Goal: Communication & Community: Answer question/provide support

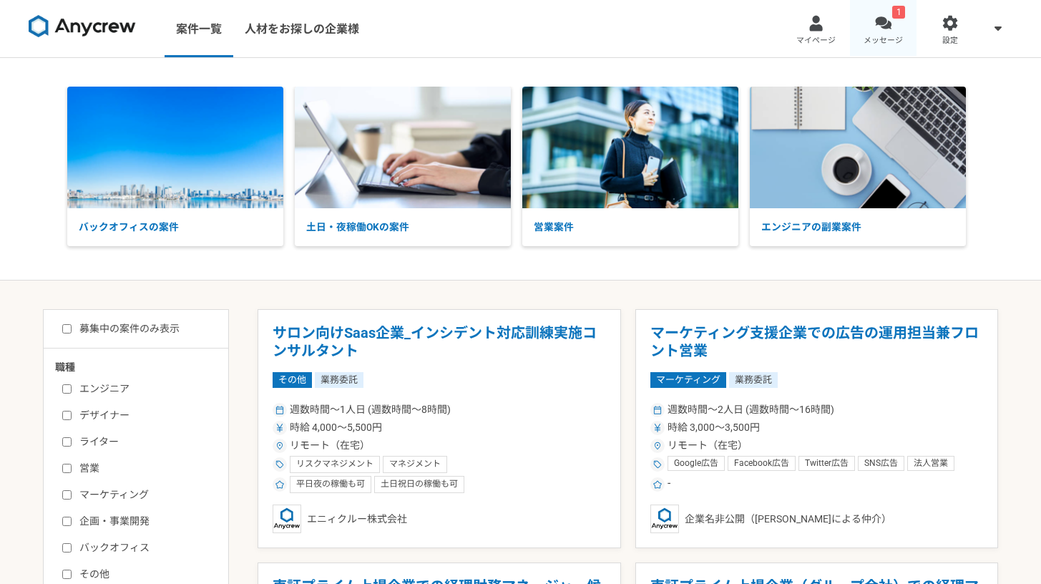
click at [898, 46] on link "1 メッセージ" at bounding box center [883, 28] width 67 height 57
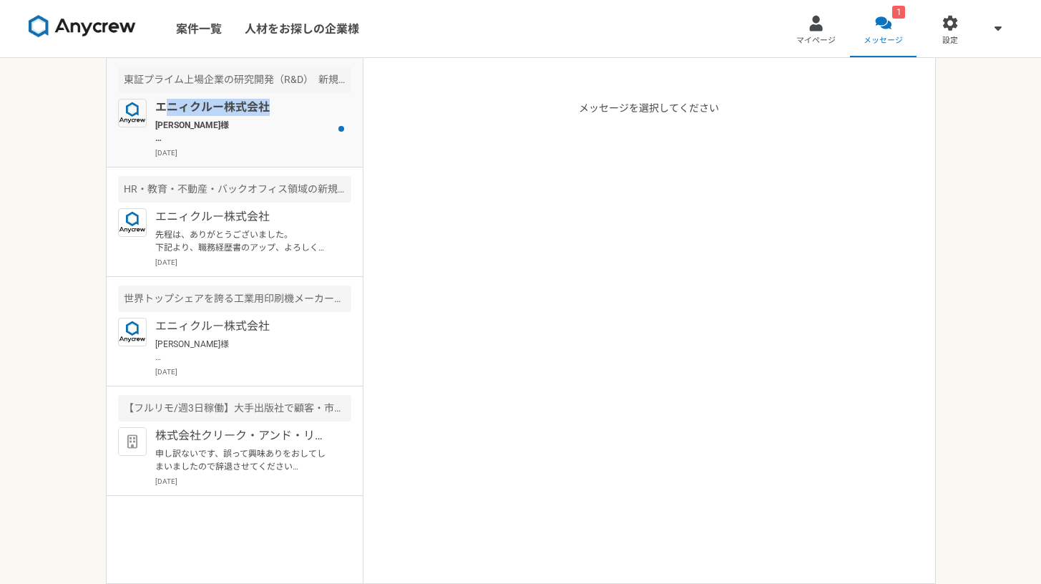
click at [170, 114] on p "エニィクルー株式会社" at bounding box center [243, 107] width 177 height 17
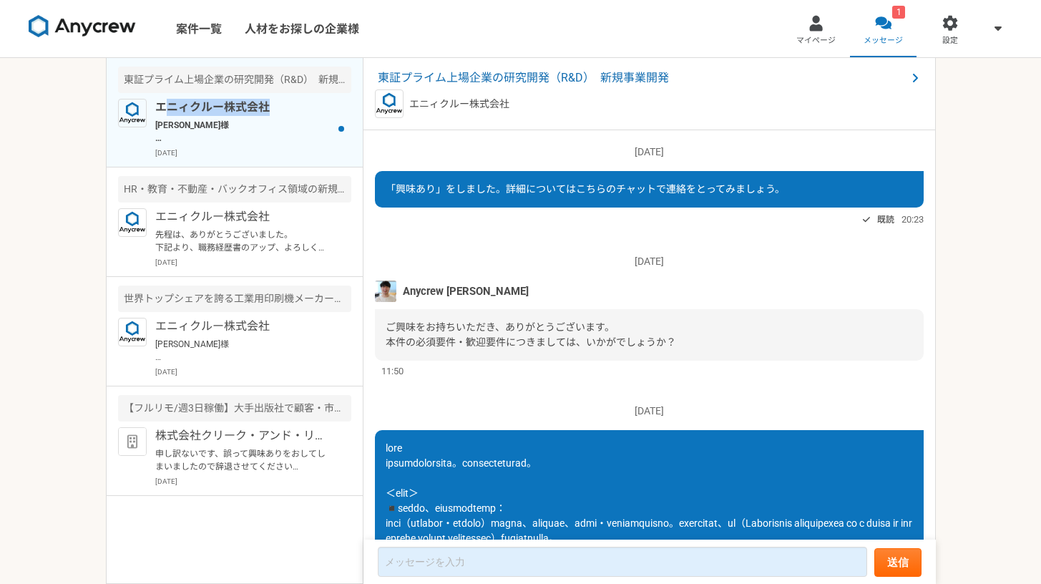
scroll to position [563, 0]
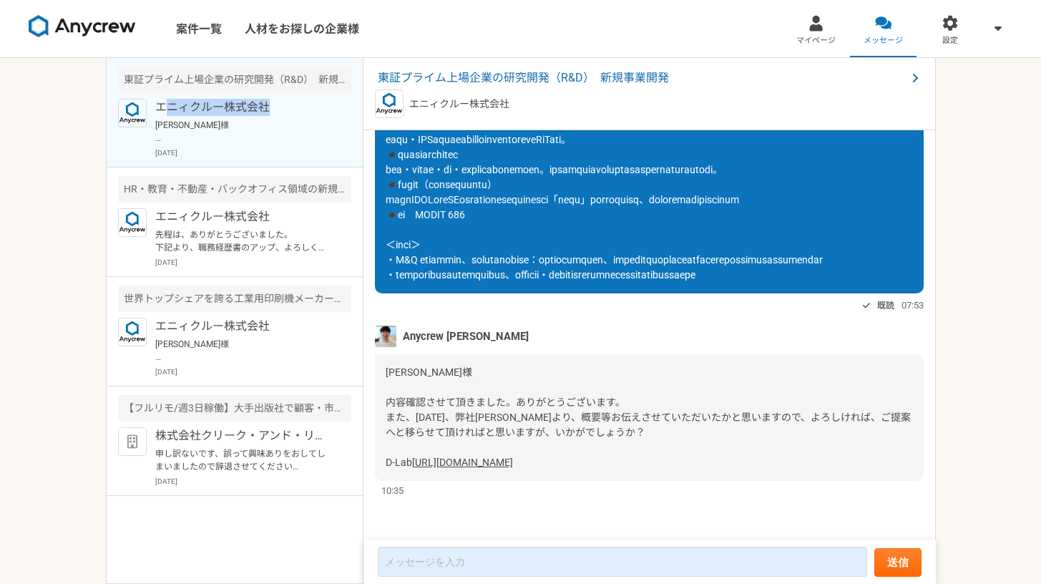
click at [491, 464] on link "[URL][DOMAIN_NAME]" at bounding box center [462, 461] width 101 height 11
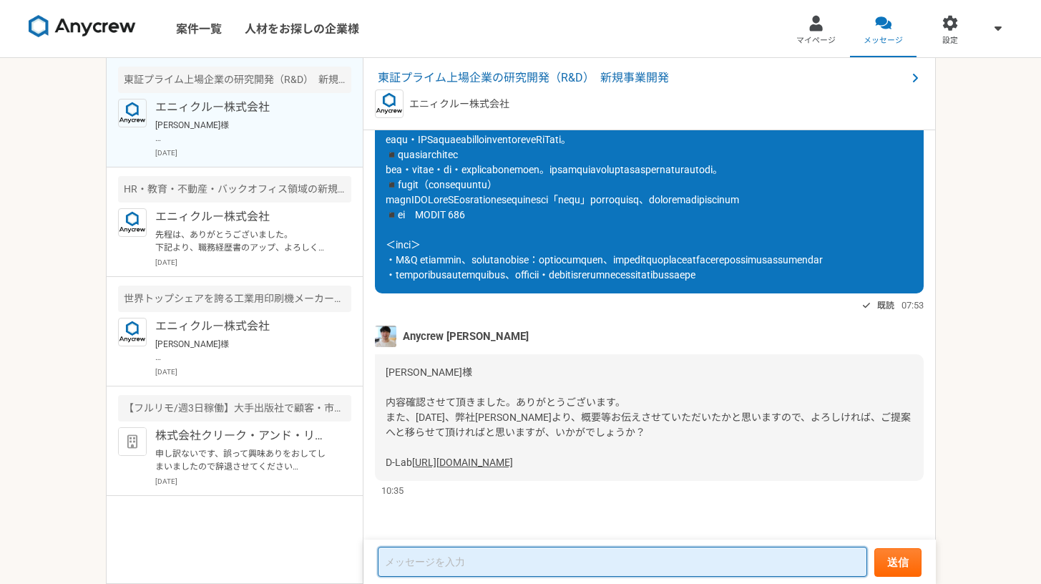
click at [567, 550] on textarea at bounding box center [622, 561] width 489 height 30
type textarea "k"
type textarea "い"
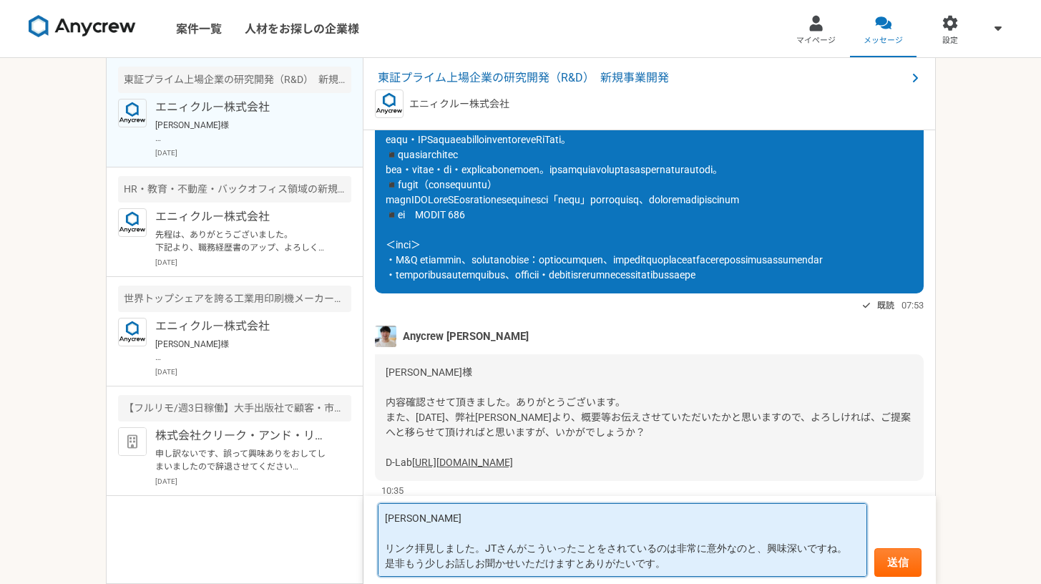
scroll to position [1, 0]
drag, startPoint x: 564, startPoint y: 564, endPoint x: 701, endPoint y: 571, distance: 136.8
click at [701, 571] on textarea "[PERSON_NAME] リンク拝見しました。JTさんがこういったことをされているのは非常に意外なのと、興味深いですね。 是非もう少しお話しお聞かせいただけ…" at bounding box center [622, 540] width 489 height 74
type textarea "[PERSON_NAME] リンク拝見しました。JTさんがこういったことをされているのは非常に意外なのと、興味深いですね。 是非もう少しお話しお聞かせいただけ…"
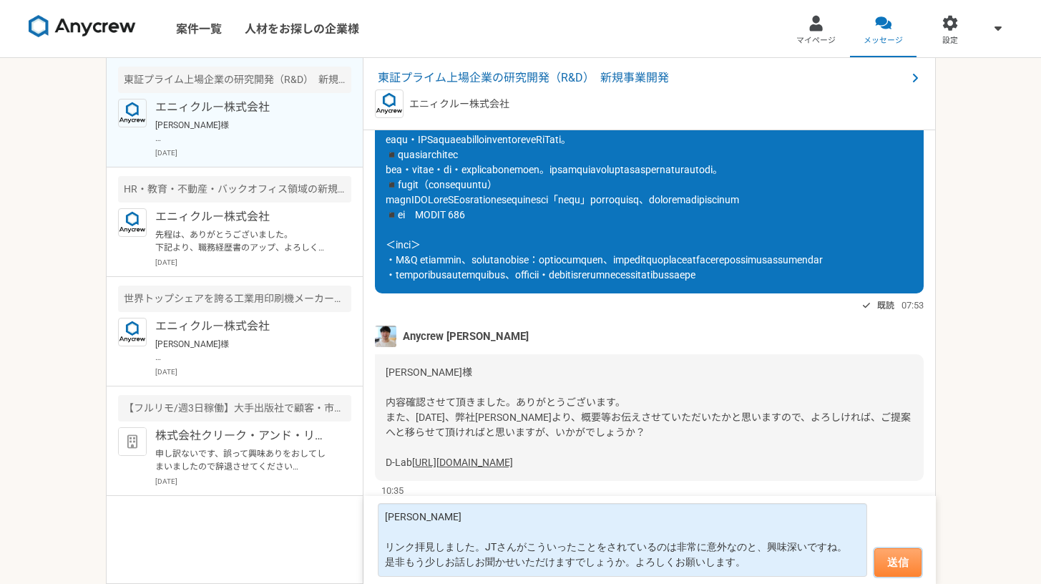
click at [898, 562] on button "送信" at bounding box center [897, 562] width 47 height 29
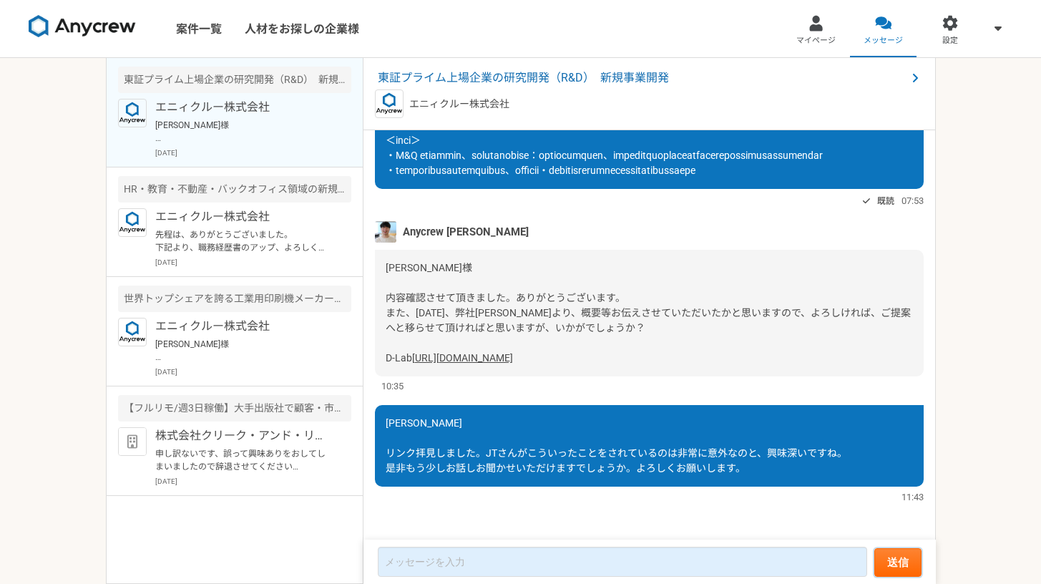
scroll to position [673, 0]
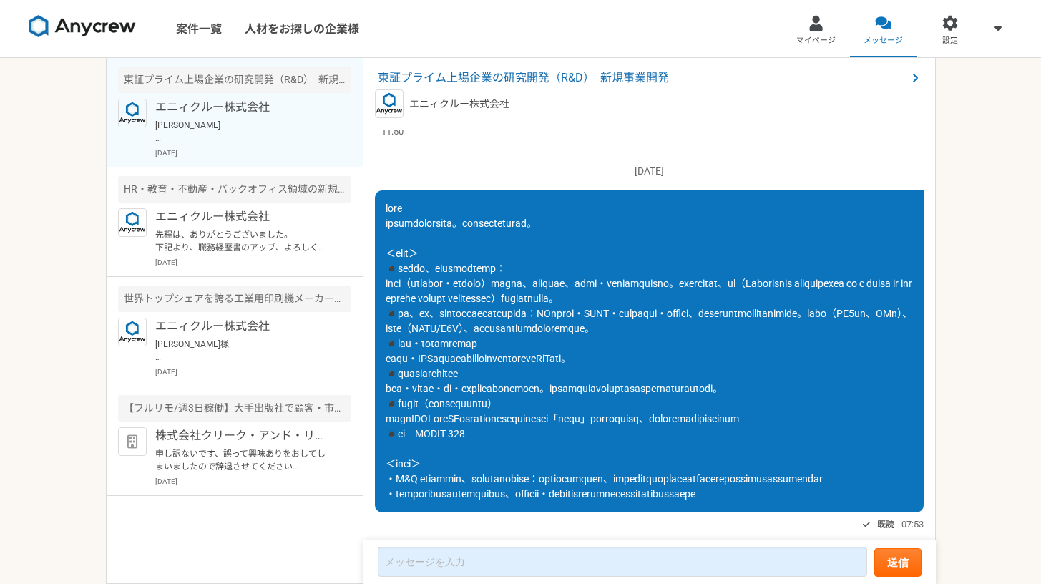
scroll to position [673, 0]
